Goal: Information Seeking & Learning: Learn about a topic

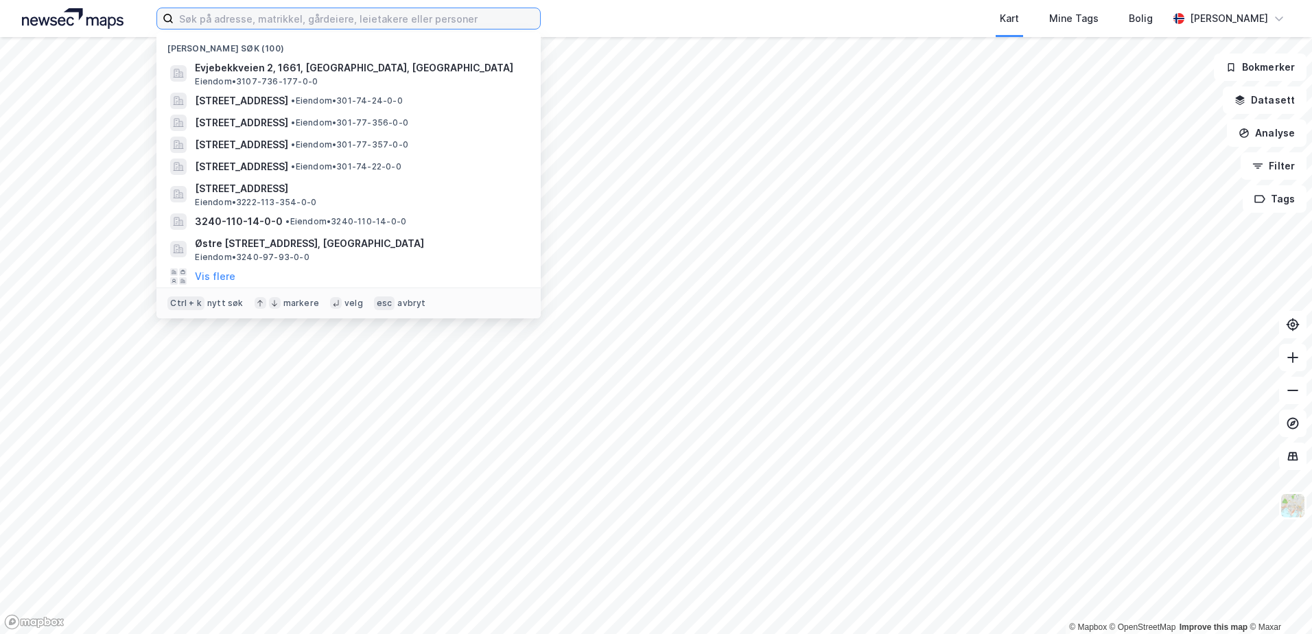
click at [469, 21] on input at bounding box center [357, 18] width 366 height 21
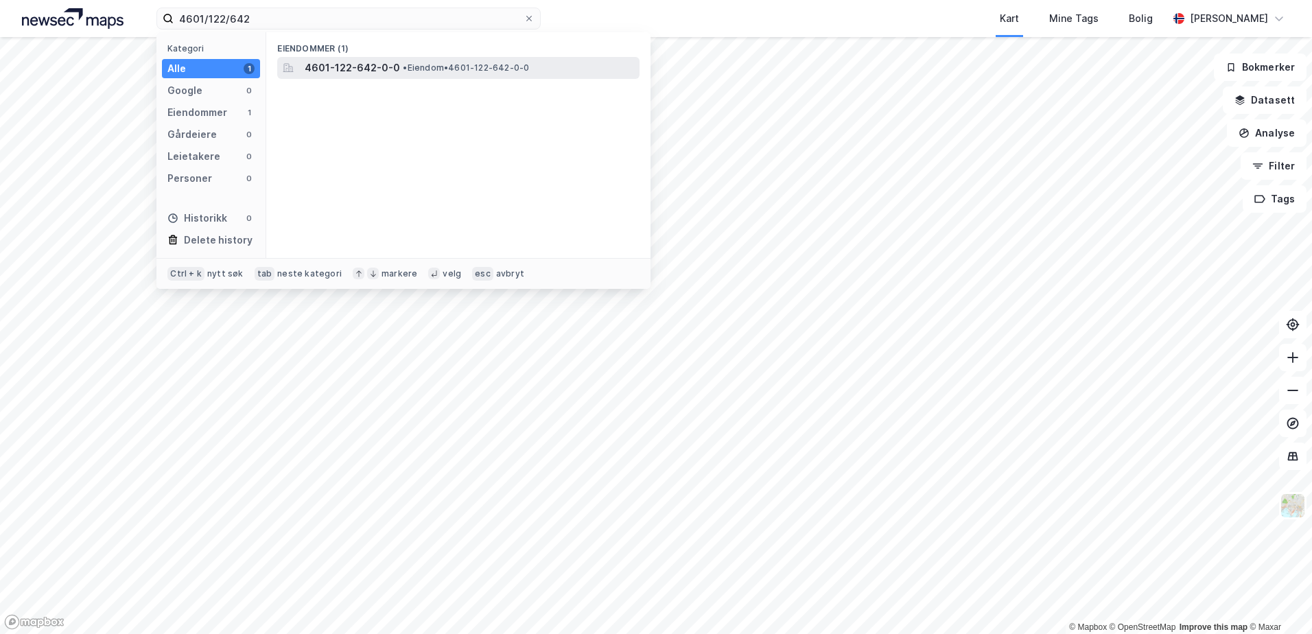
click at [421, 70] on span "• Eiendom • 4601-122-642-0-0" at bounding box center [466, 67] width 126 height 11
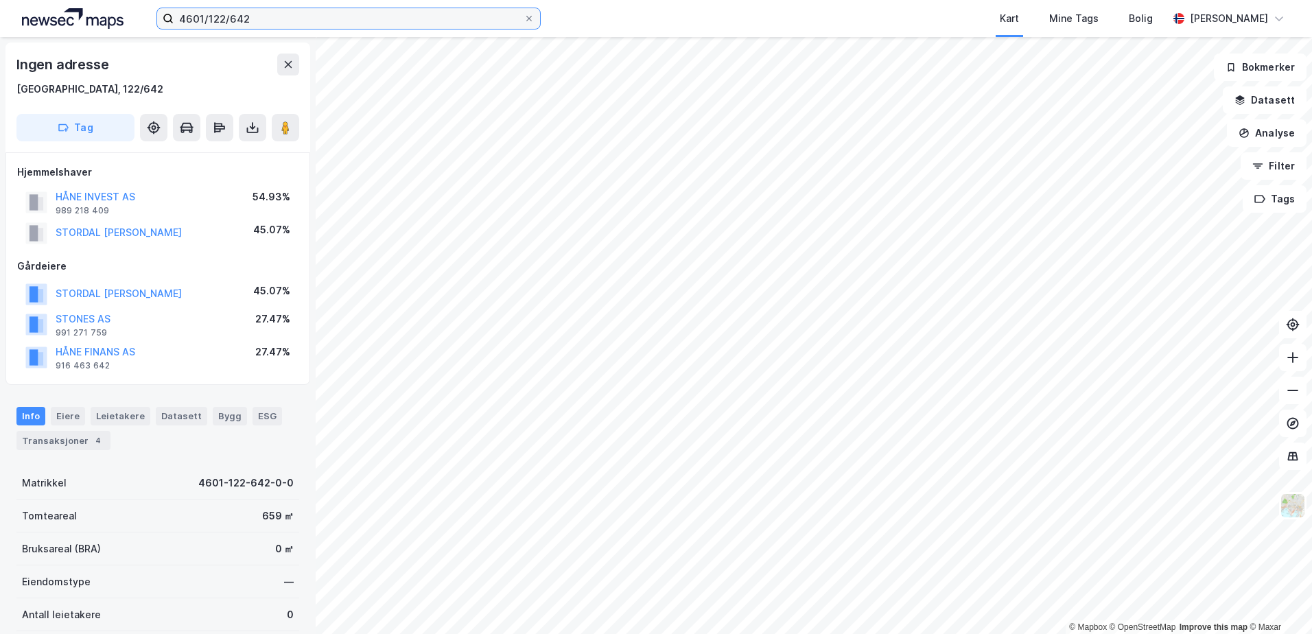
click at [257, 21] on input "4601/122/642" at bounding box center [349, 18] width 350 height 21
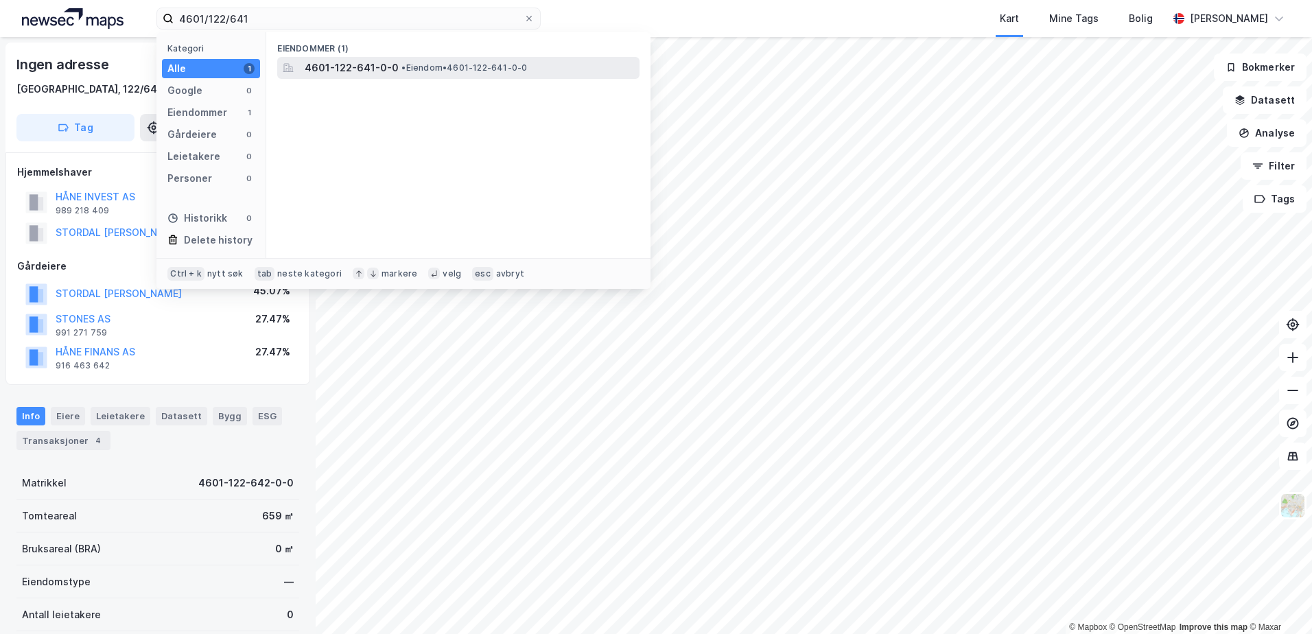
click at [373, 62] on span "4601-122-641-0-0" at bounding box center [352, 68] width 94 height 16
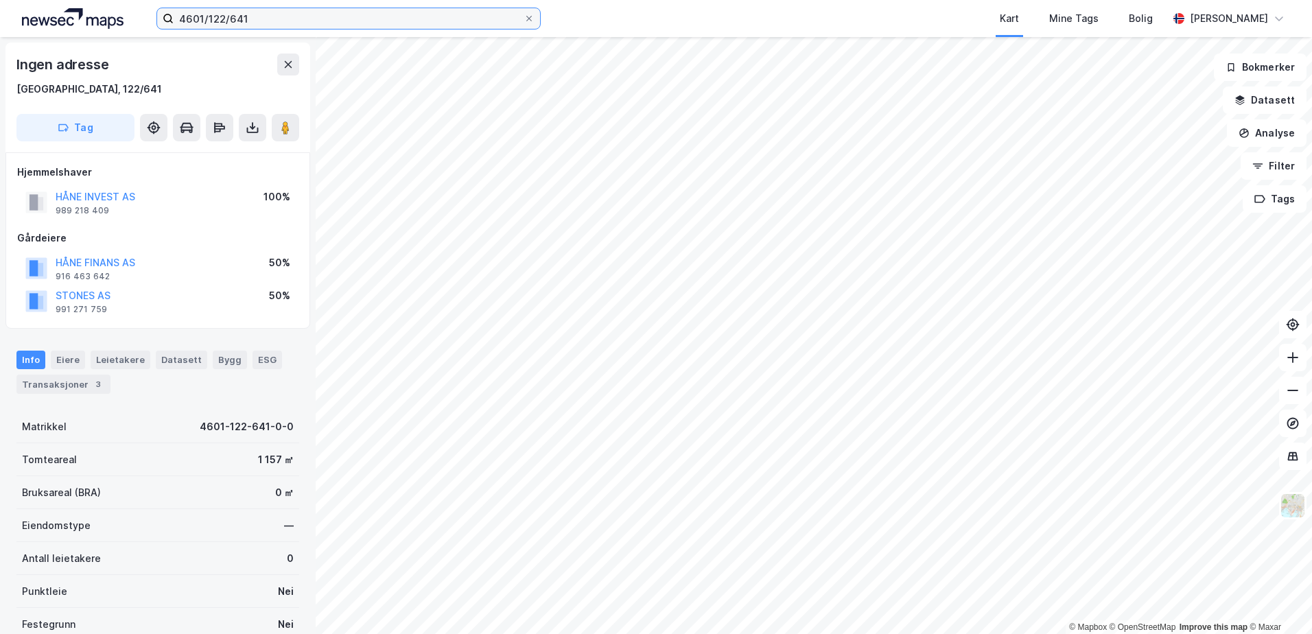
click at [264, 21] on input "4601/122/641" at bounding box center [349, 18] width 350 height 21
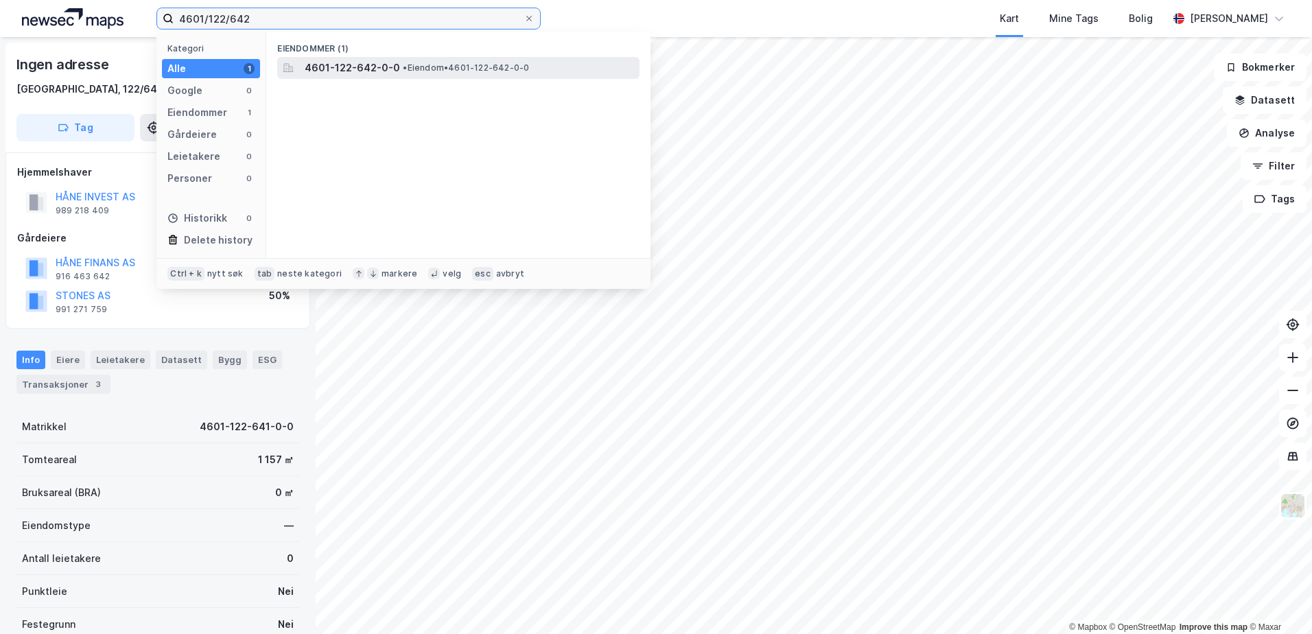
type input "4601/122/642"
click at [361, 65] on span "4601-122-642-0-0" at bounding box center [352, 68] width 95 height 16
